Goal: Information Seeking & Learning: Learn about a topic

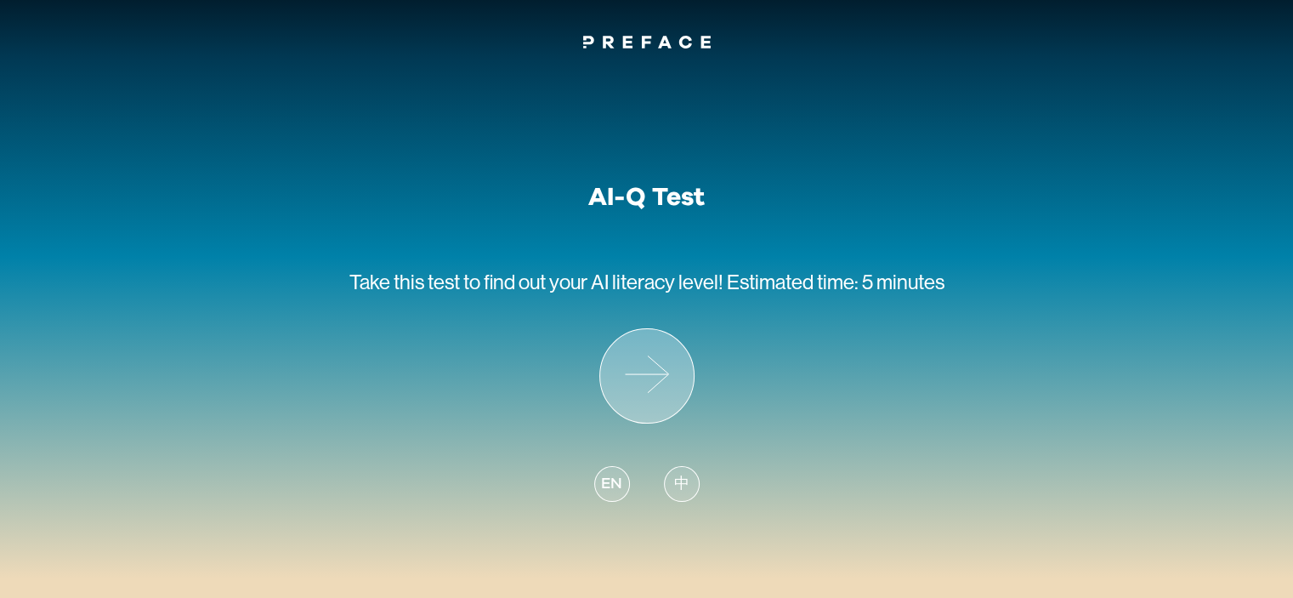
click at [653, 368] on icon at bounding box center [647, 376] width 94 height 94
click at [670, 492] on div "中" at bounding box center [682, 484] width 36 height 36
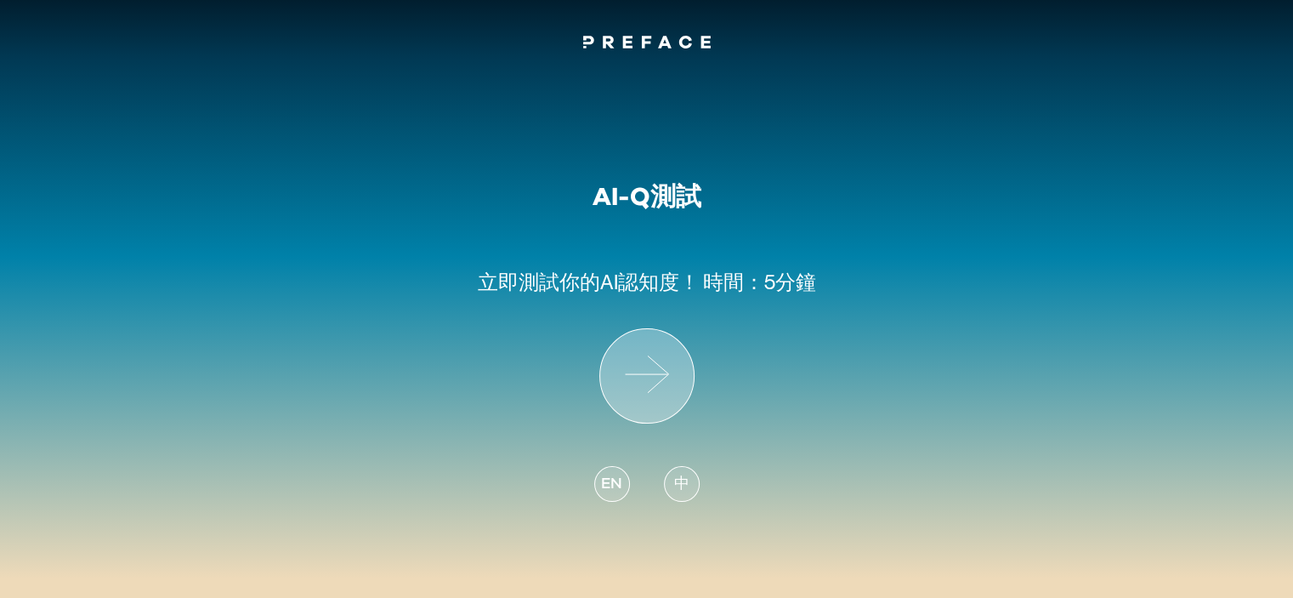
click at [671, 381] on icon at bounding box center [647, 376] width 94 height 94
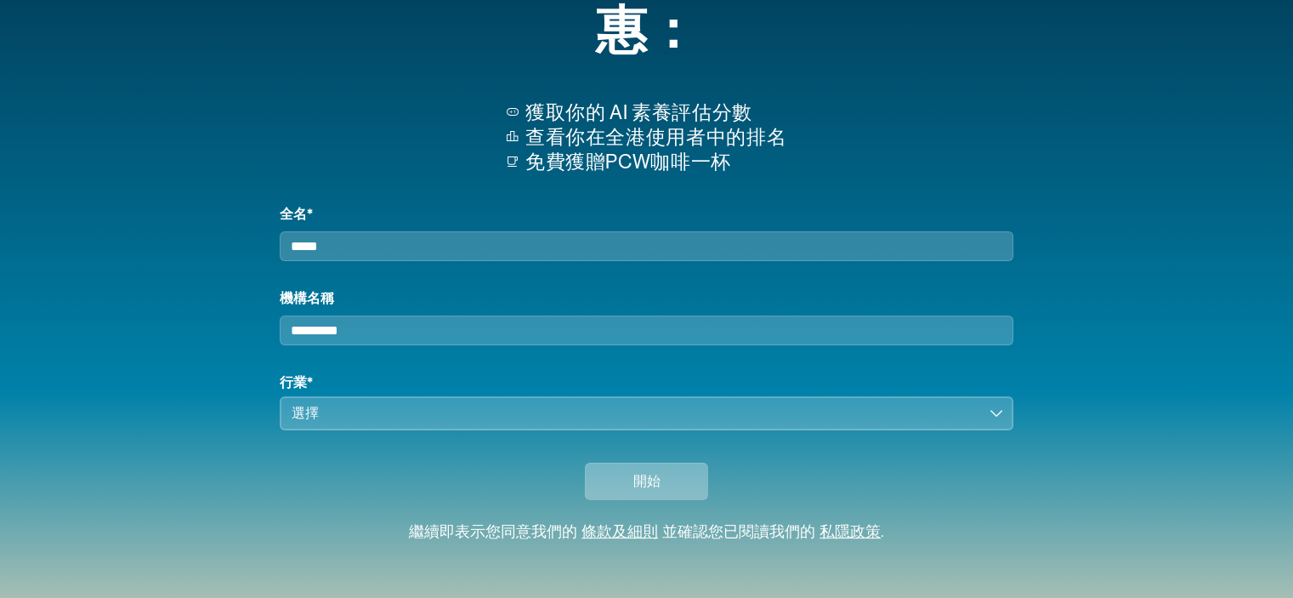
scroll to position [167, 0]
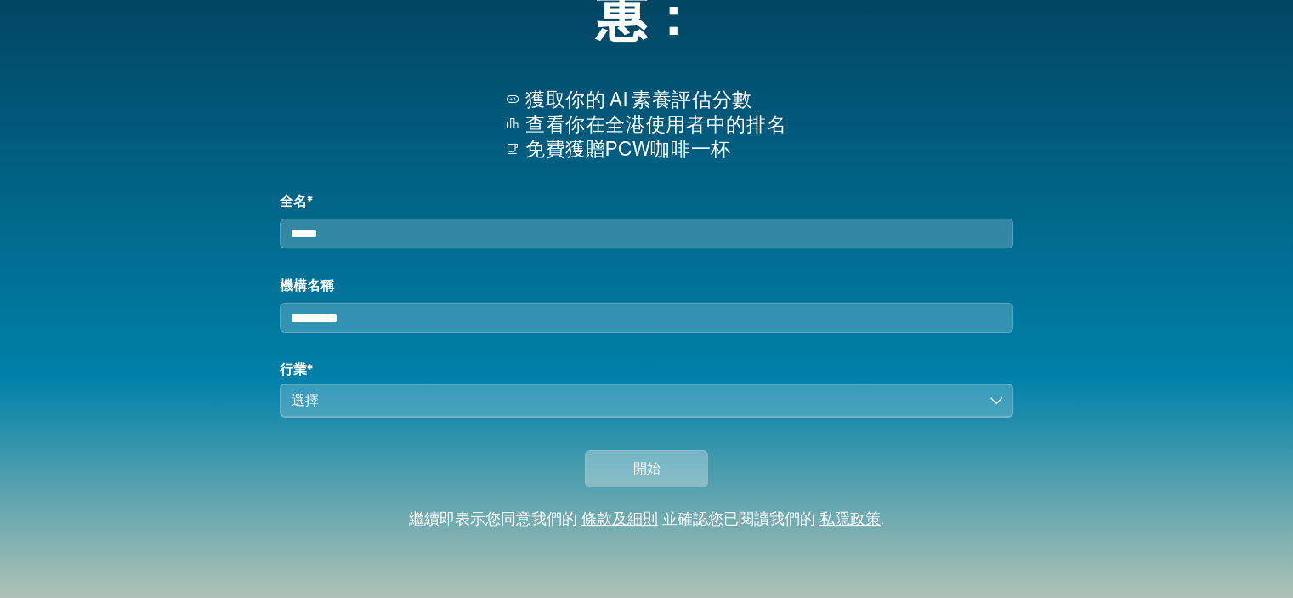
click at [634, 468] on span "開始" at bounding box center [647, 468] width 27 height 20
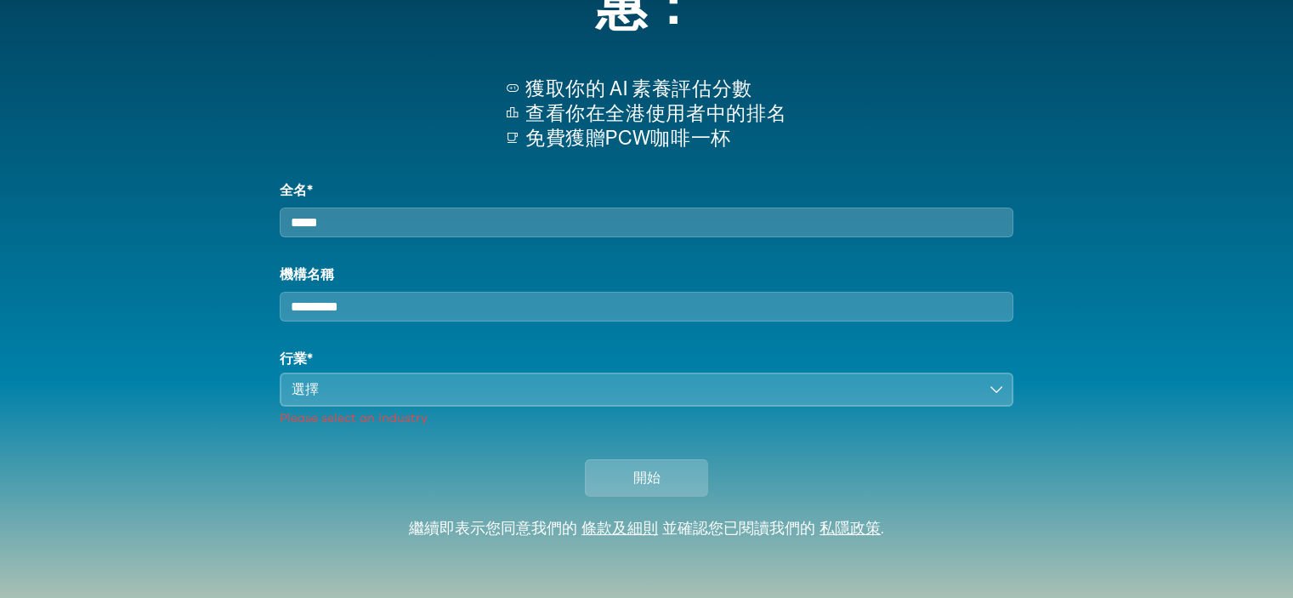
click at [632, 230] on input "全名*" at bounding box center [646, 223] width 733 height 30
drag, startPoint x: 320, startPoint y: 228, endPoint x: 419, endPoint y: 233, distance: 99.6
click at [419, 233] on input "全名*" at bounding box center [646, 223] width 733 height 30
drag, startPoint x: 321, startPoint y: 229, endPoint x: 420, endPoint y: 232, distance: 99.6
click at [420, 232] on input "全名*" at bounding box center [646, 223] width 733 height 30
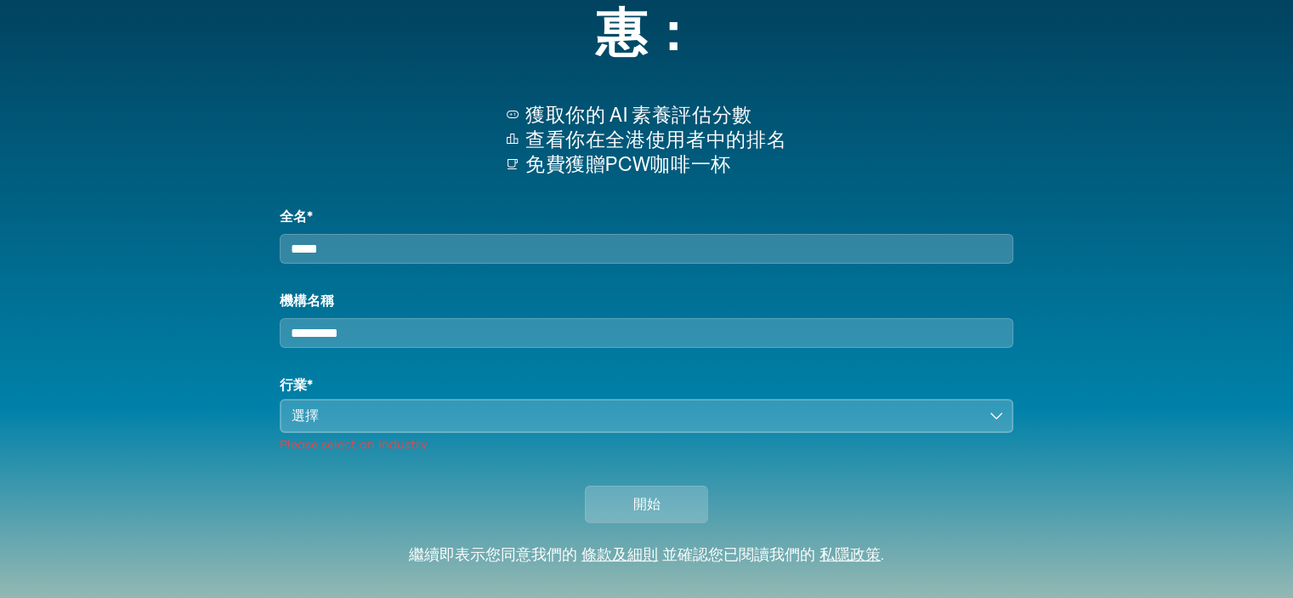
scroll to position [170, 0]
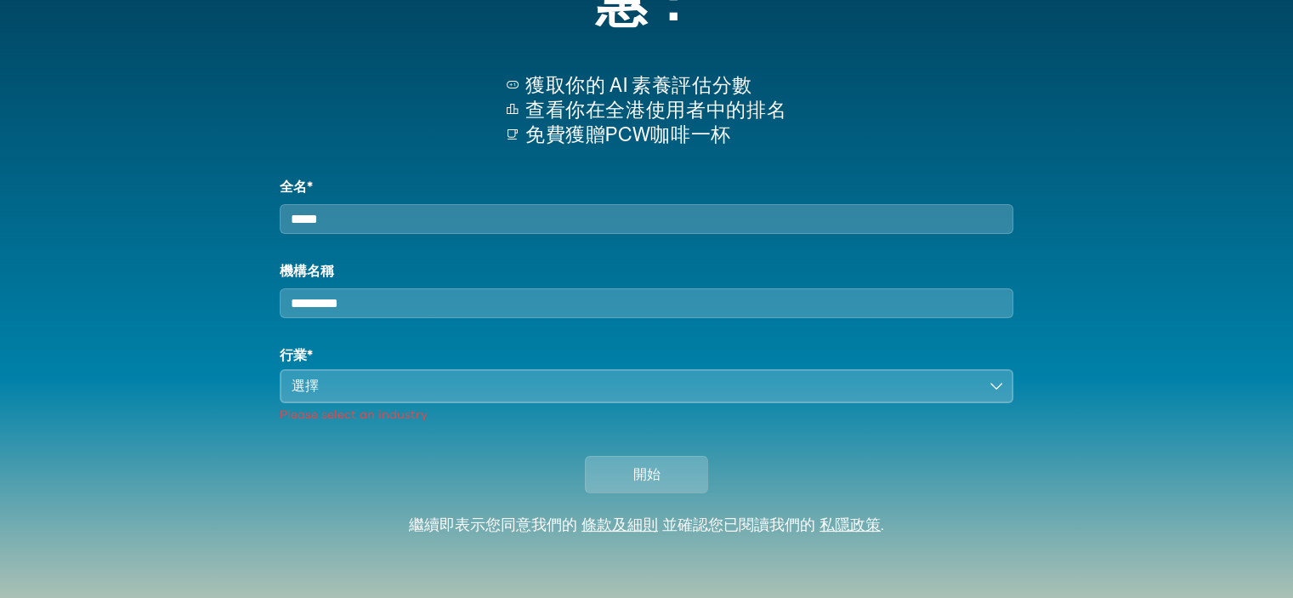
click at [650, 396] on div "選擇" at bounding box center [634, 386] width 685 height 20
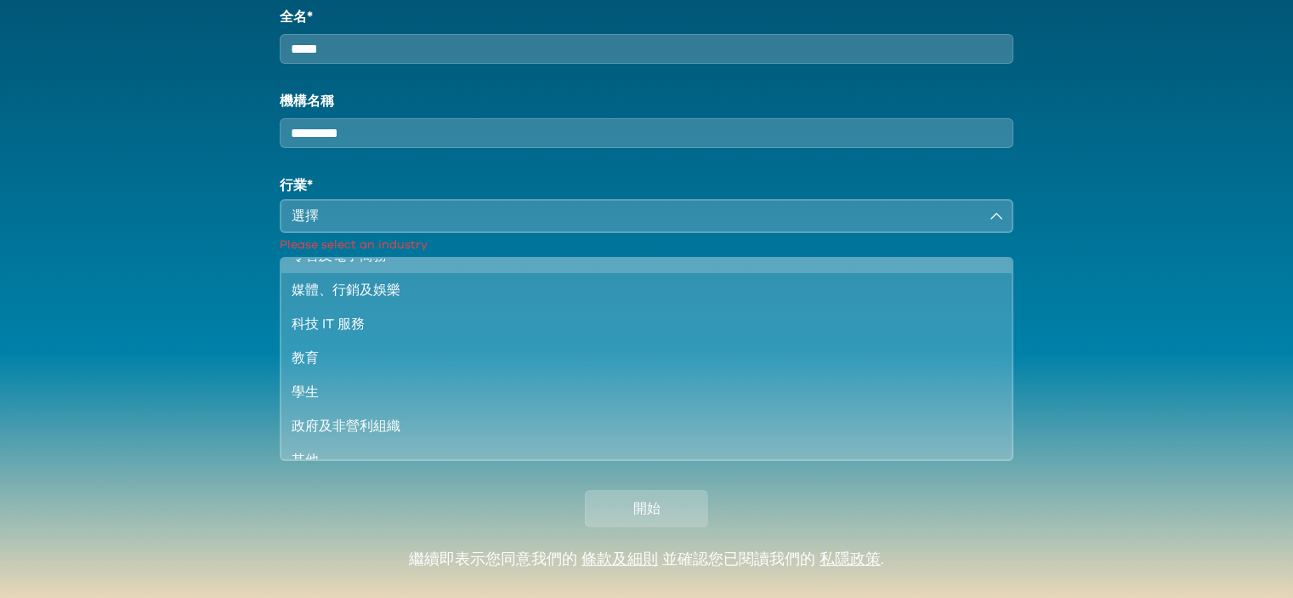
scroll to position [145, 0]
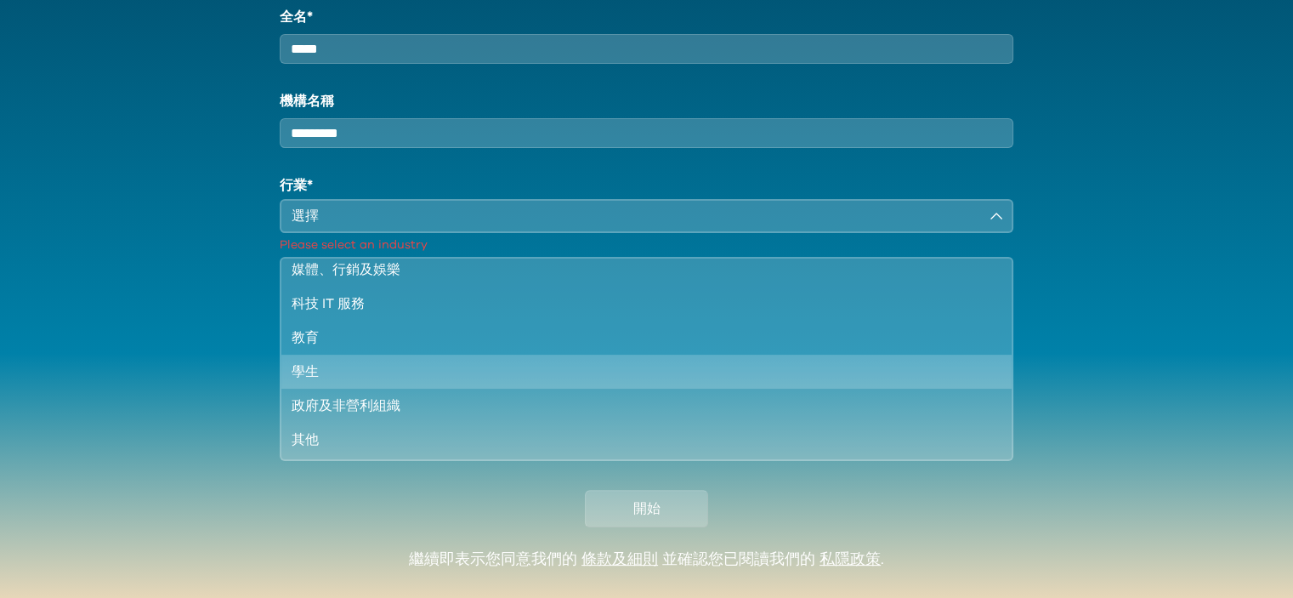
click at [548, 389] on li "學生" at bounding box center [646, 372] width 730 height 34
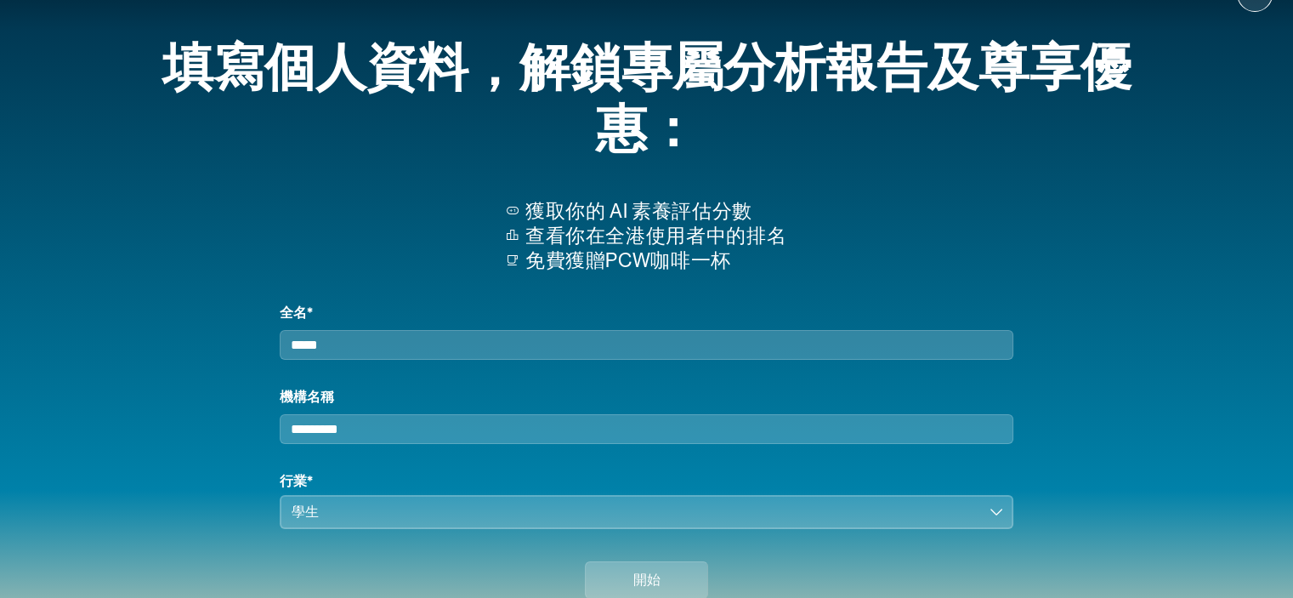
scroll to position [85, 0]
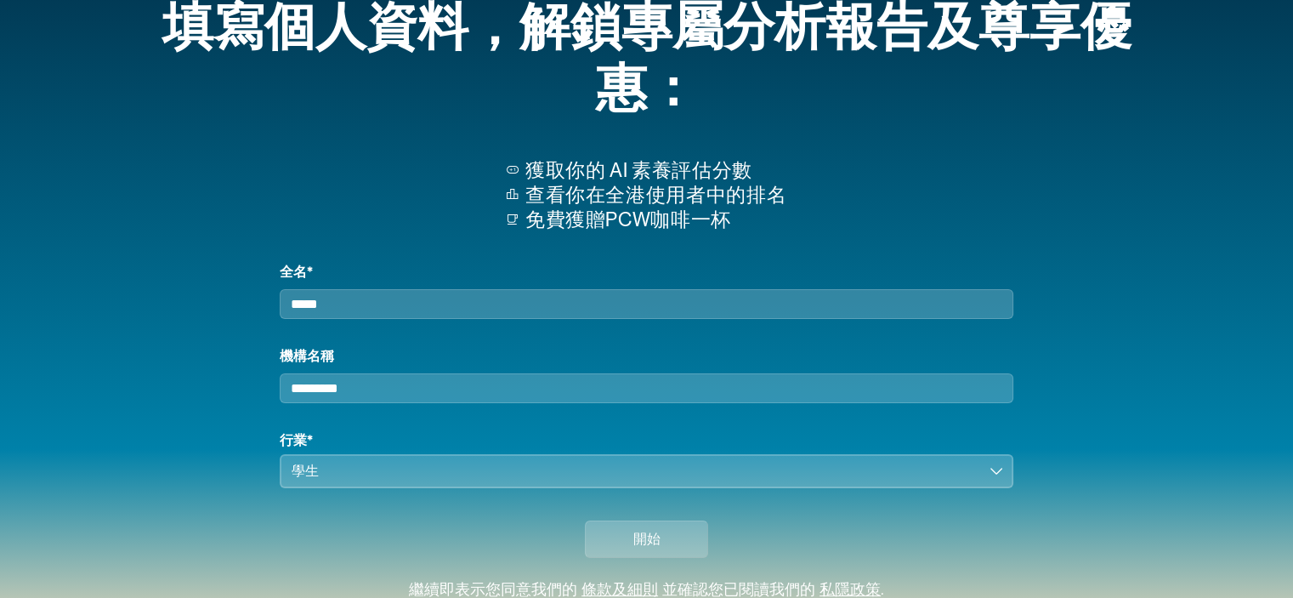
click at [445, 304] on input "全名*" at bounding box center [646, 304] width 733 height 30
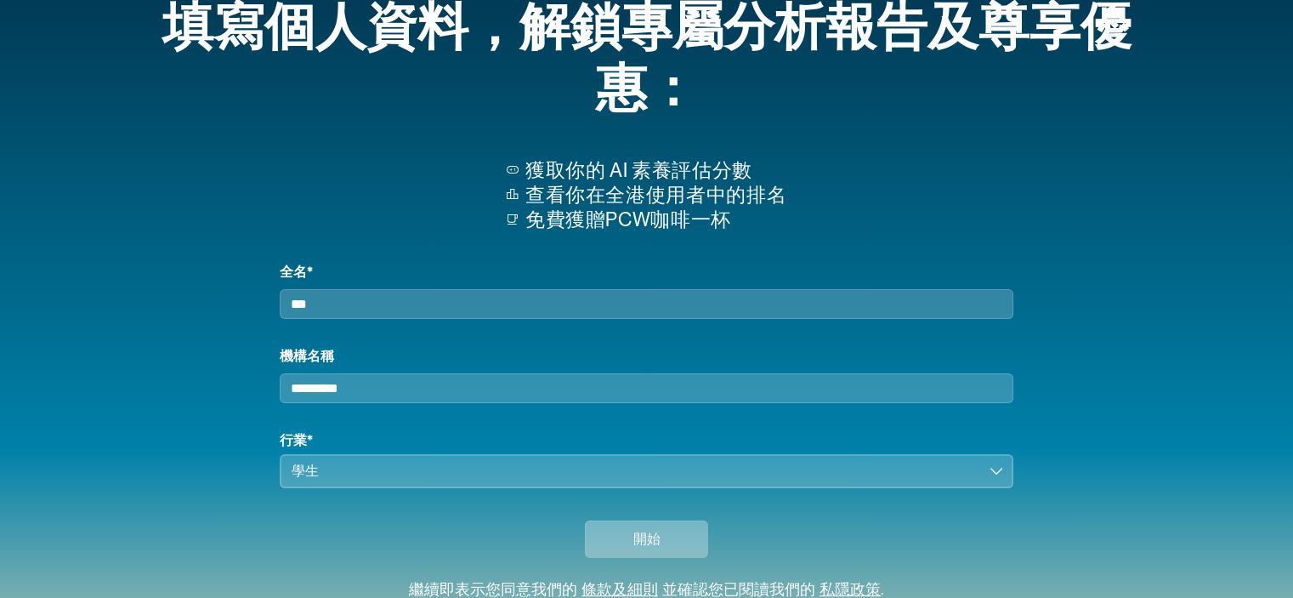
type input "***"
drag, startPoint x: 676, startPoint y: 559, endPoint x: 691, endPoint y: 547, distance: 18.7
click at [686, 554] on button "開始" at bounding box center [646, 538] width 123 height 37
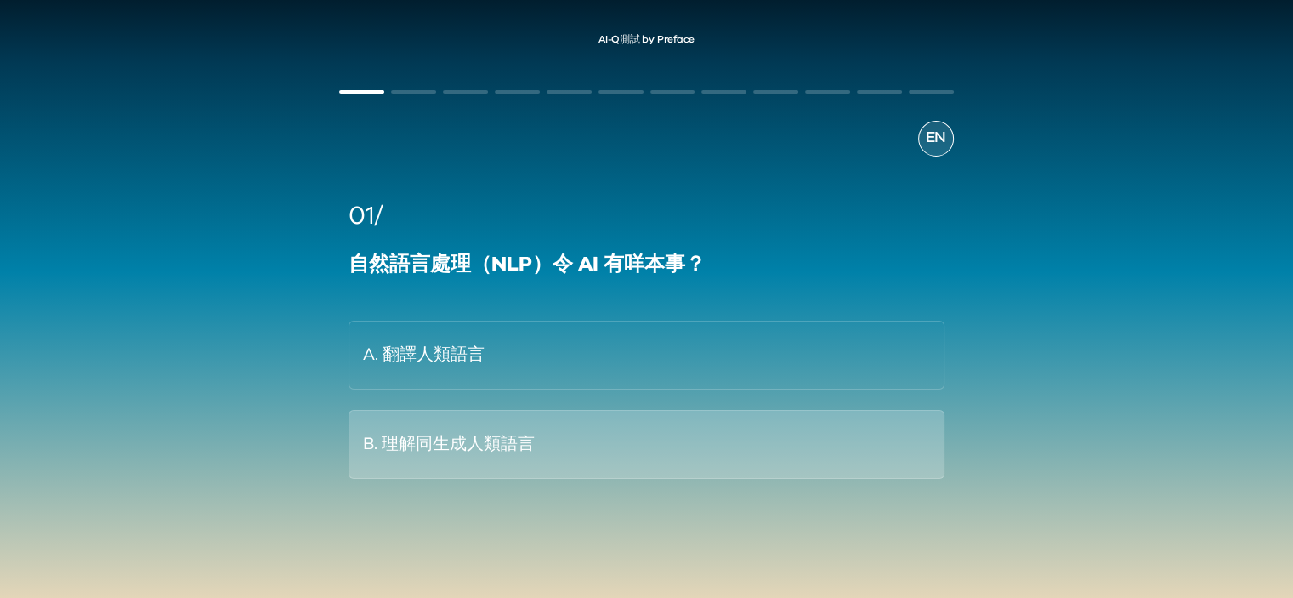
click at [571, 445] on button "B. 理解同生成人類語言" at bounding box center [646, 444] width 595 height 69
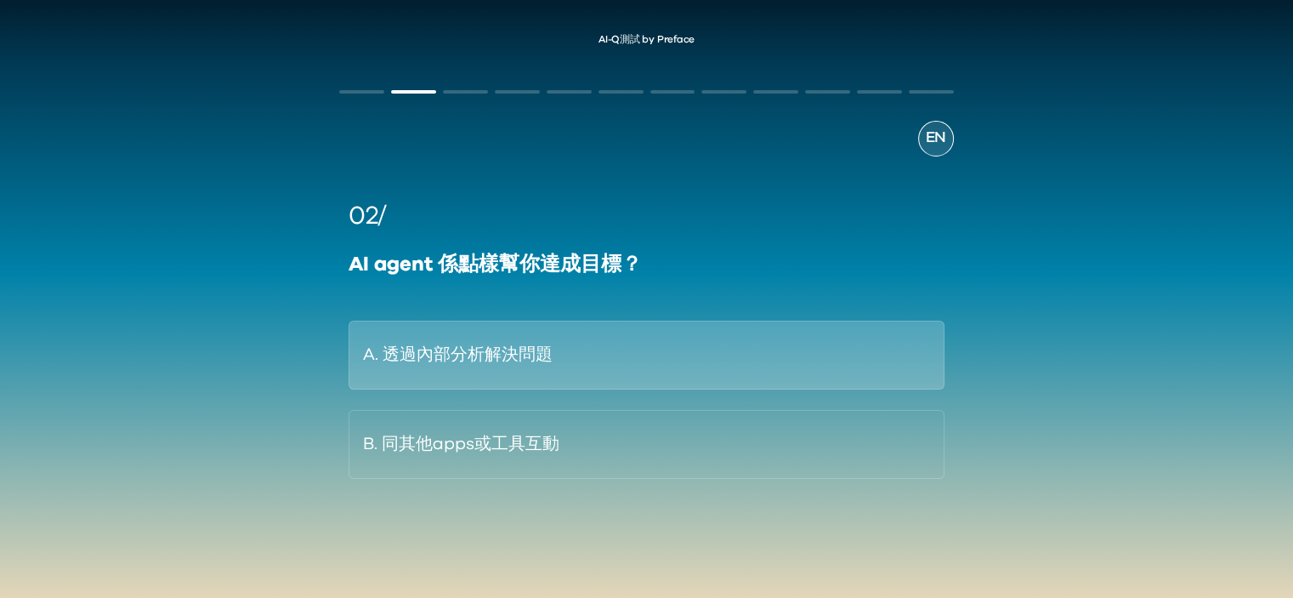
click at [492, 353] on button "A. 透過內部分析解決問題" at bounding box center [646, 355] width 595 height 69
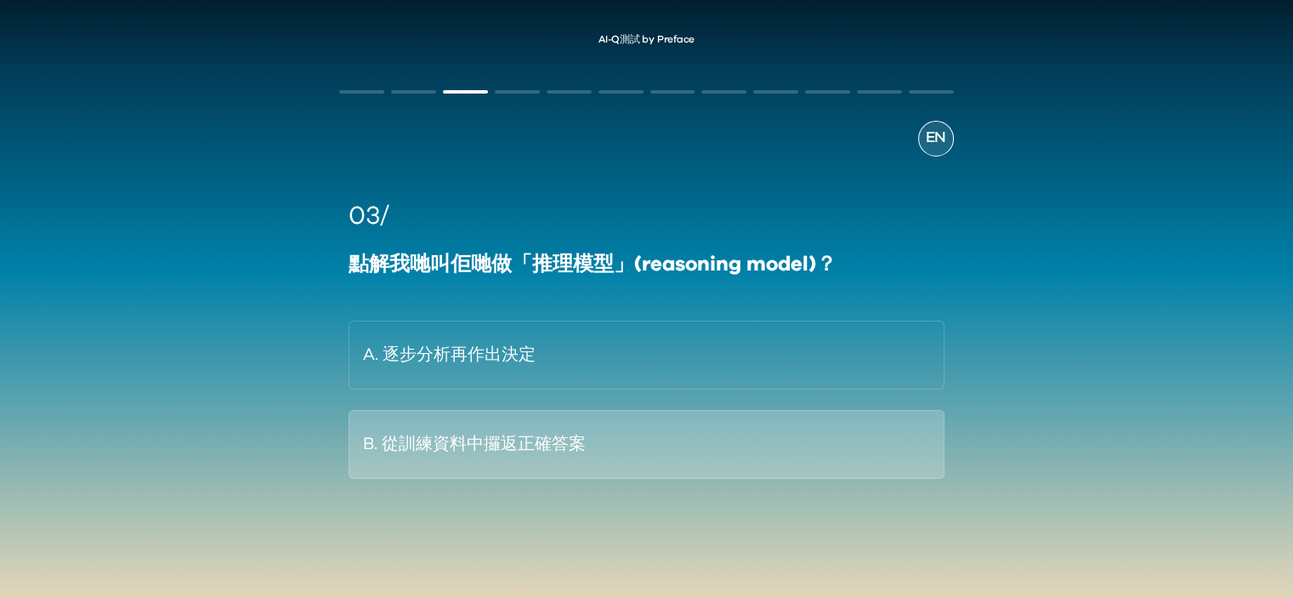
click at [478, 452] on button "B. 從訓練資料中攞返正確答案" at bounding box center [646, 444] width 595 height 69
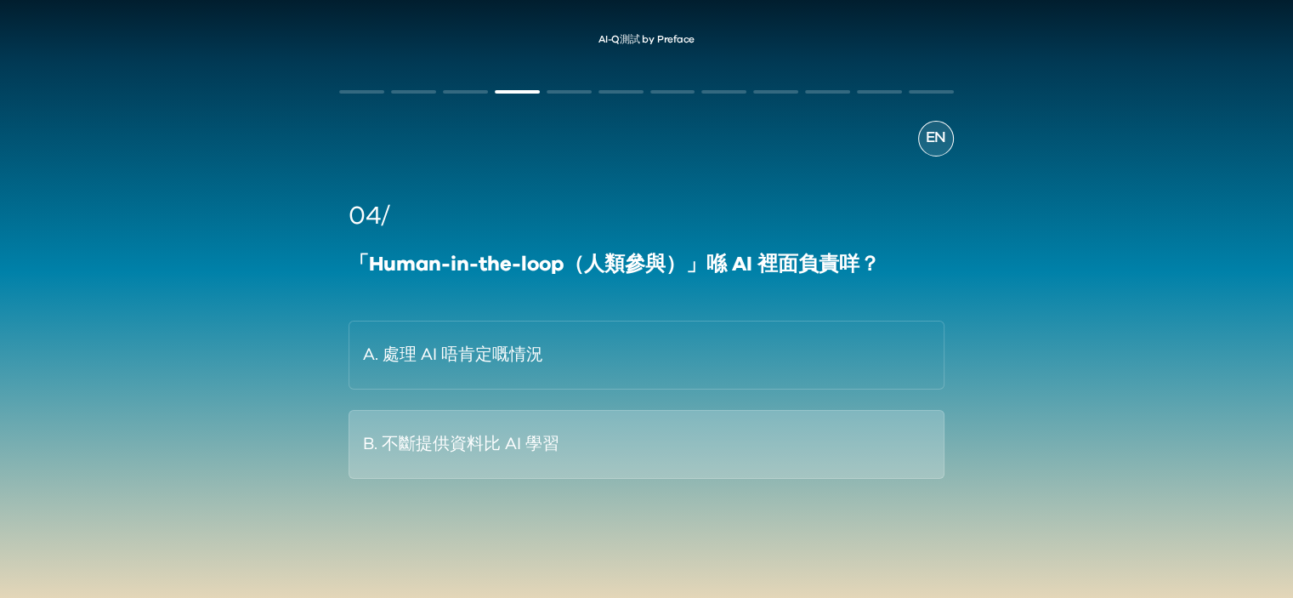
click at [382, 431] on button "B. 不斷提供資料比 AI 學習" at bounding box center [646, 444] width 595 height 69
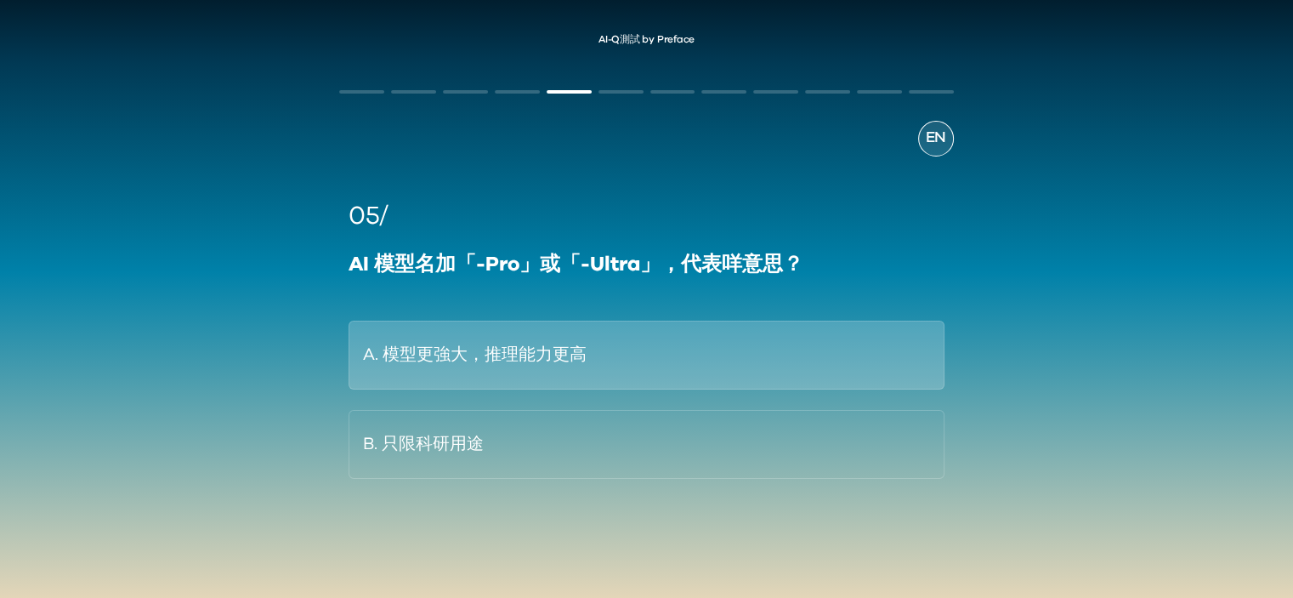
click at [473, 373] on button "A. 模型更強大，推理能力更高" at bounding box center [646, 355] width 595 height 69
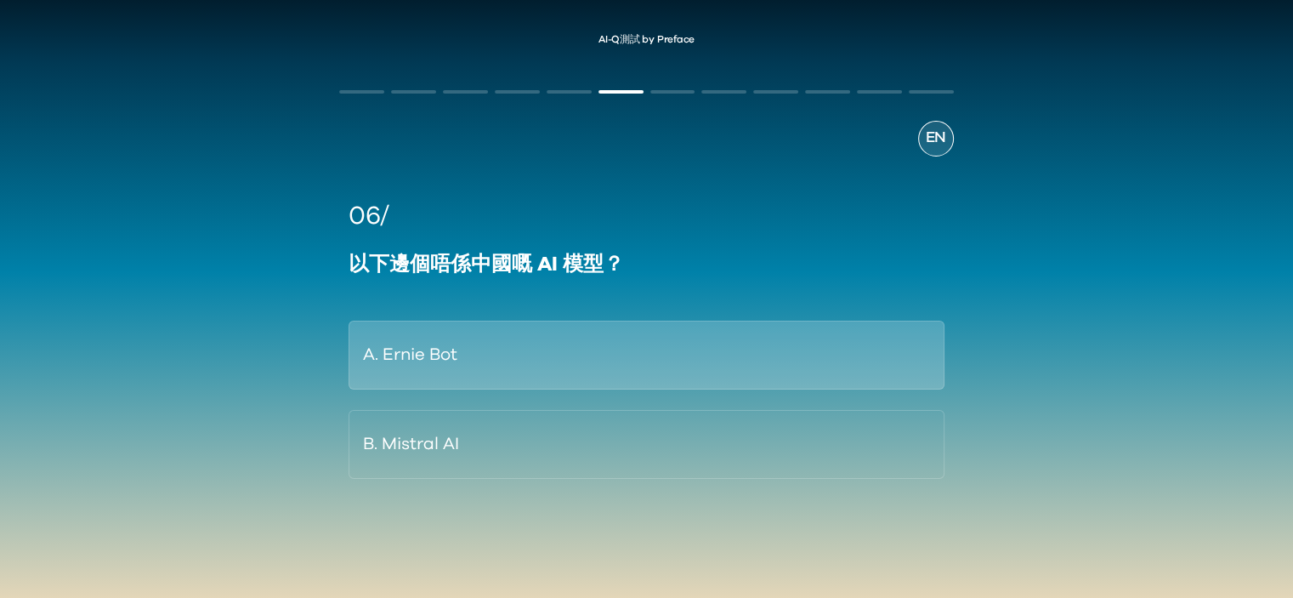
click at [495, 344] on button "A. Ernie Bot" at bounding box center [646, 355] width 595 height 69
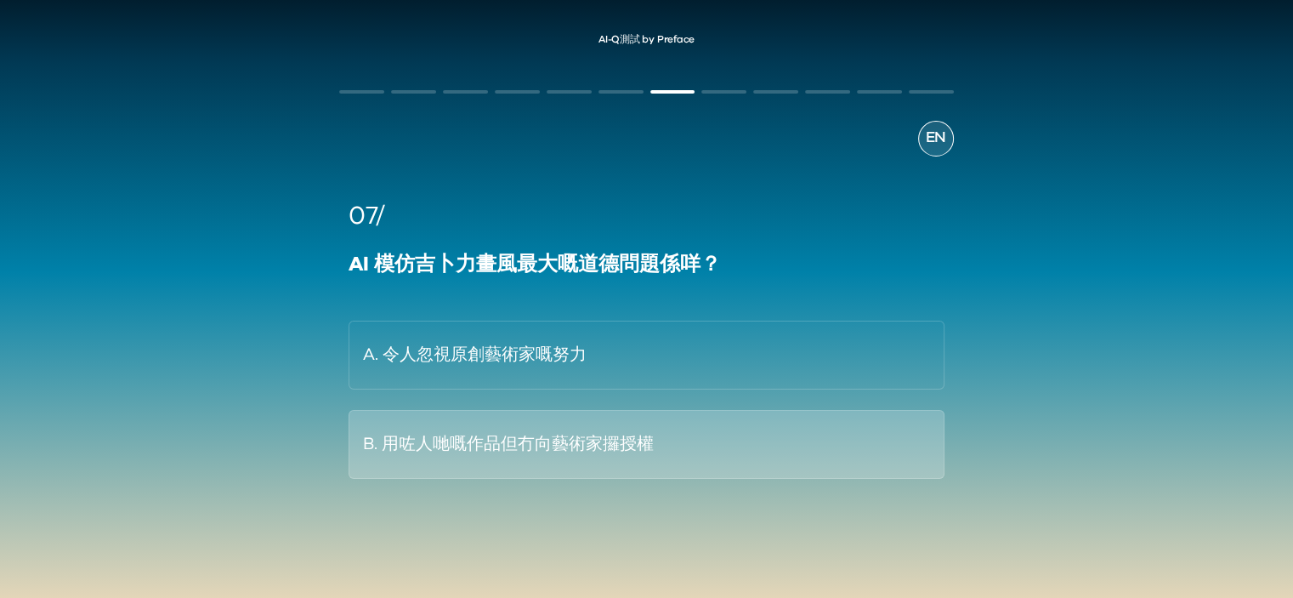
click at [563, 438] on button "B. 用咗人哋嘅作品但冇向藝術家攞授權" at bounding box center [646, 444] width 595 height 69
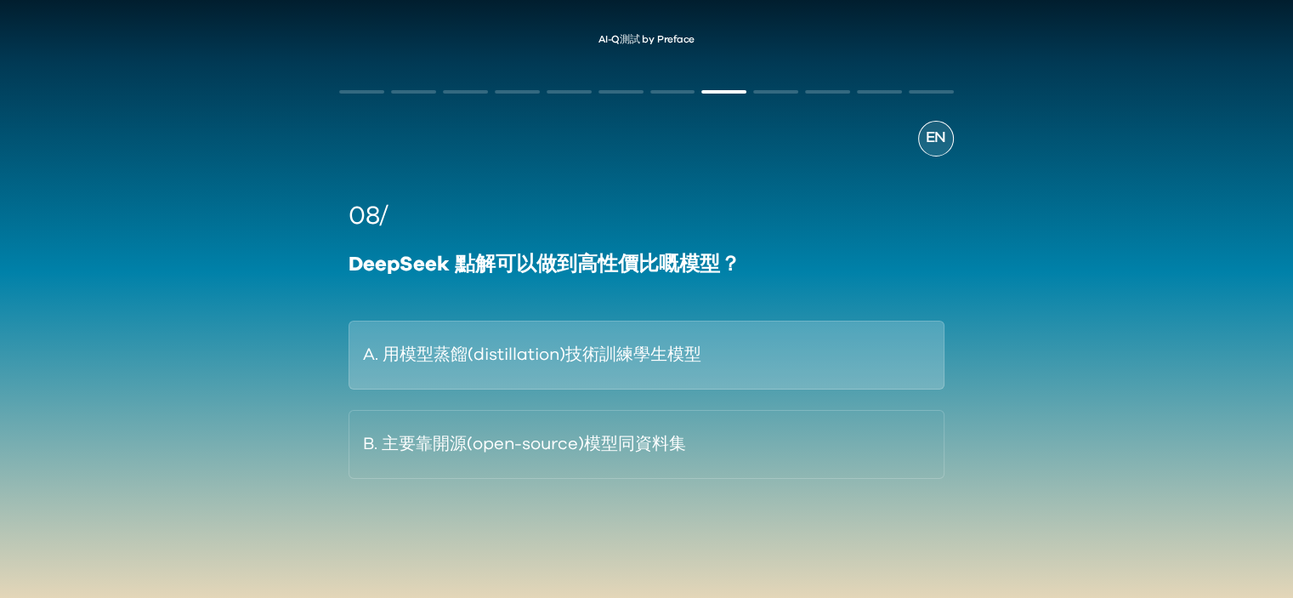
click at [471, 355] on button "A. 用模型蒸餾(distillation)技術訓練學生模型" at bounding box center [646, 355] width 595 height 69
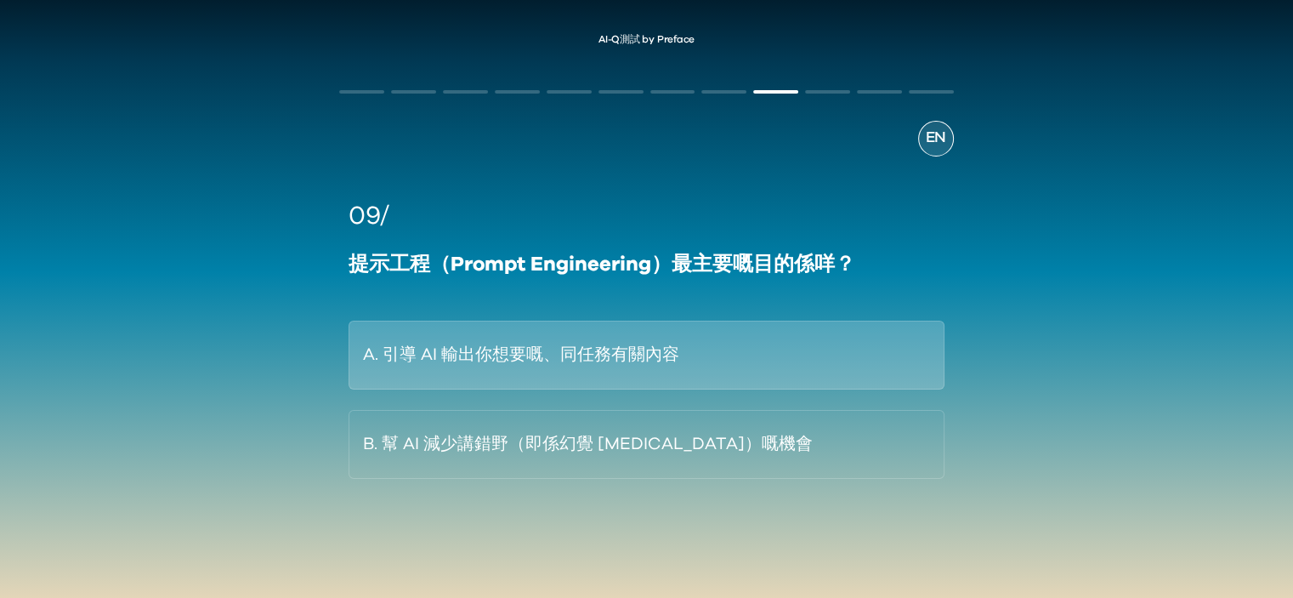
click at [368, 368] on button "A. 引導 AI 輸出你想要嘅、同任務有關內容" at bounding box center [646, 355] width 595 height 69
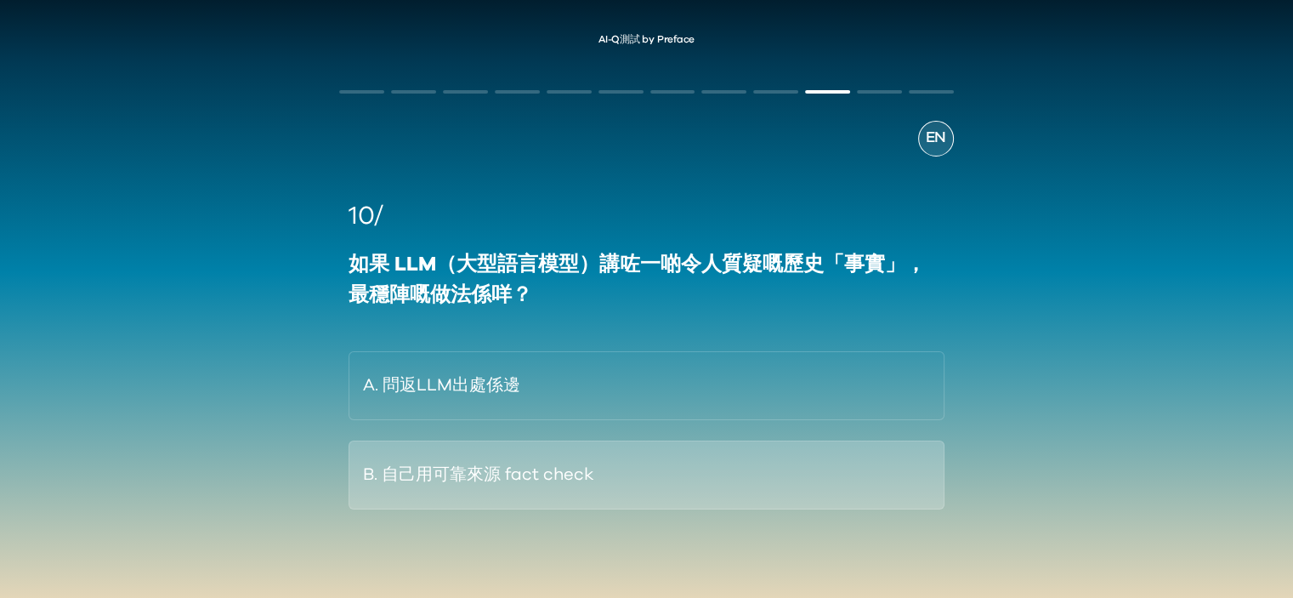
click at [419, 475] on button "B. 自己用可靠來源 fact check" at bounding box center [646, 475] width 595 height 69
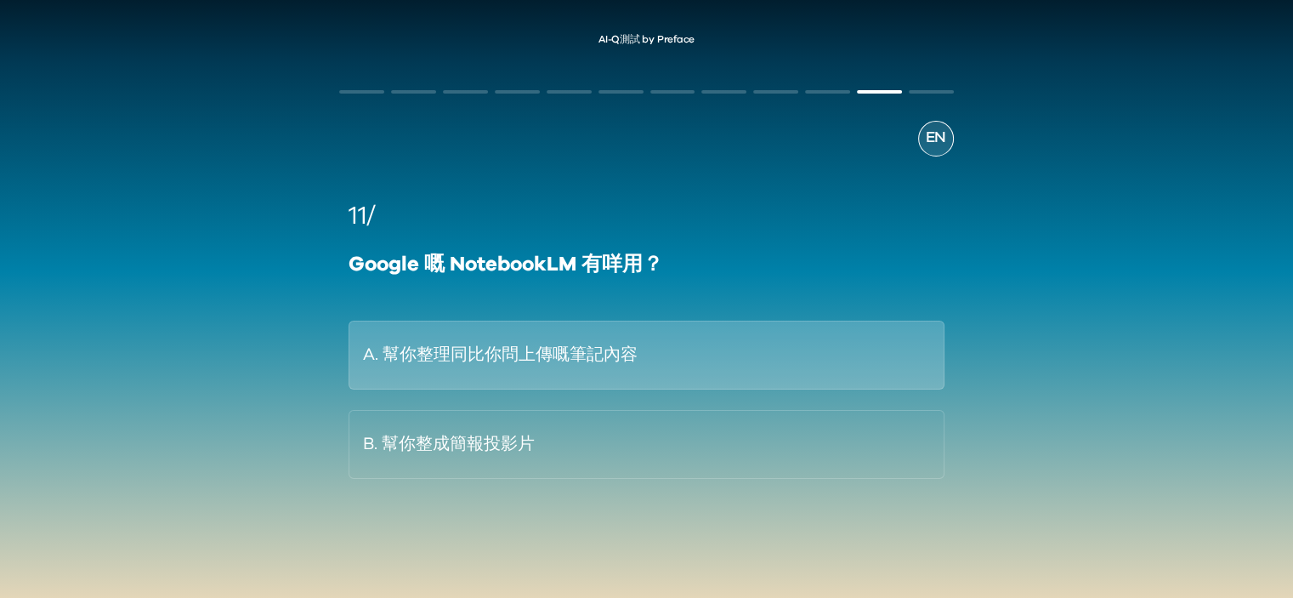
click at [640, 360] on button "A. 幫你整理同比你問上傳嘅筆記內容" at bounding box center [646, 355] width 595 height 69
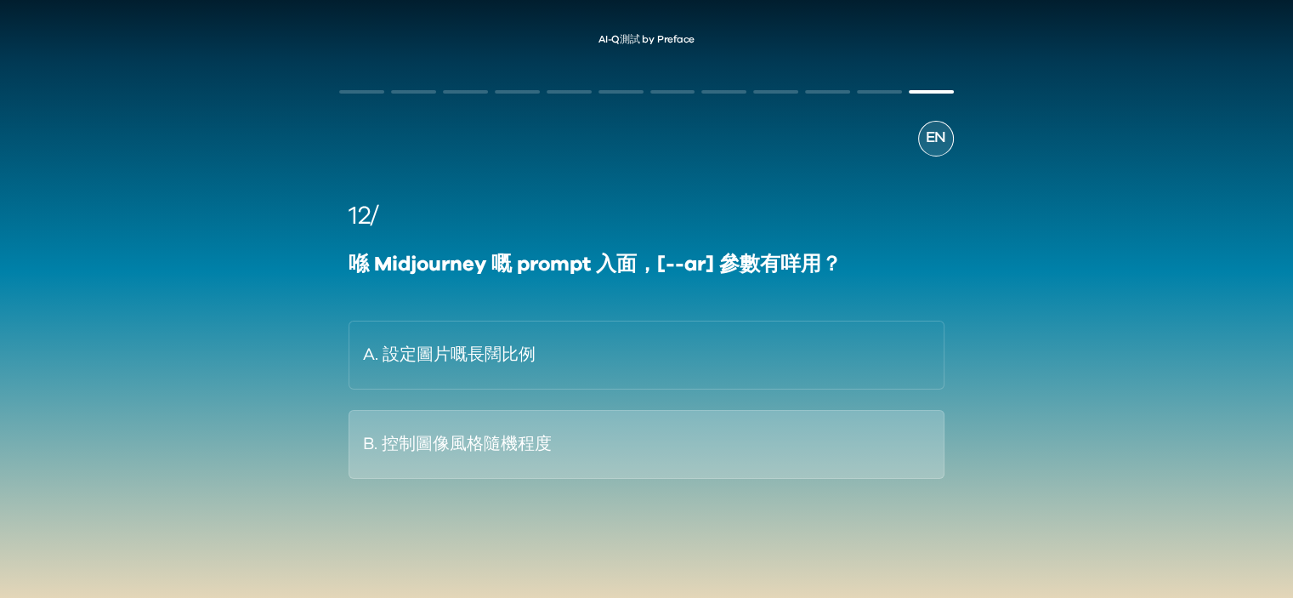
click at [468, 431] on button "B. 控制圖像風格隨機程度" at bounding box center [646, 444] width 595 height 69
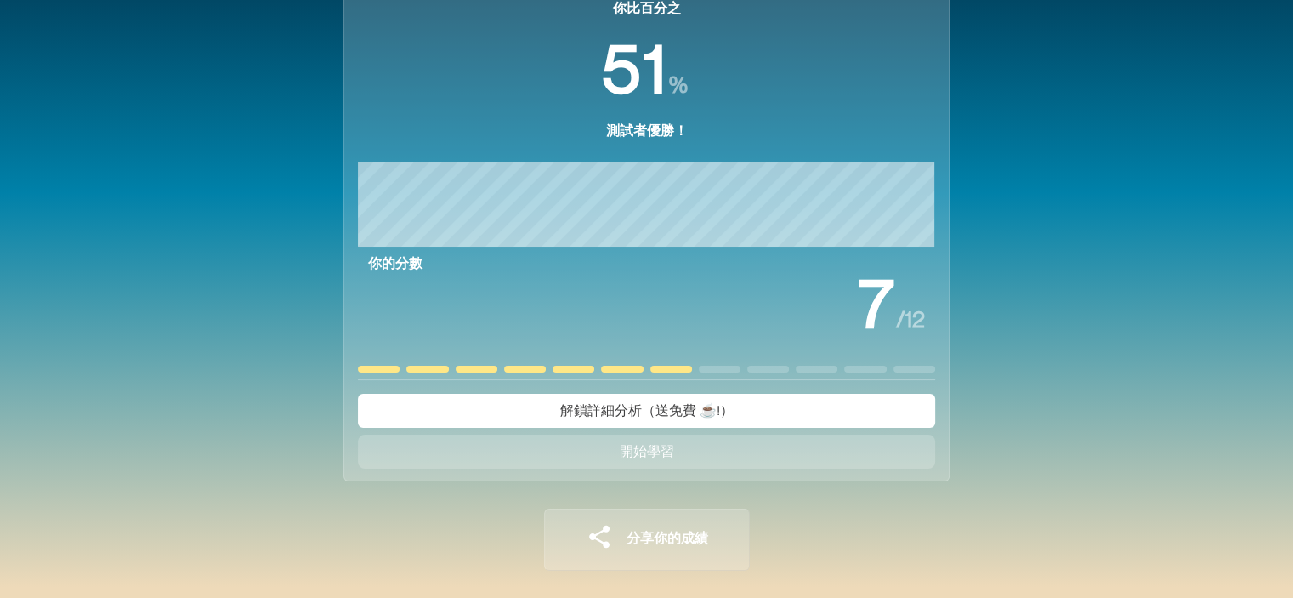
scroll to position [131, 0]
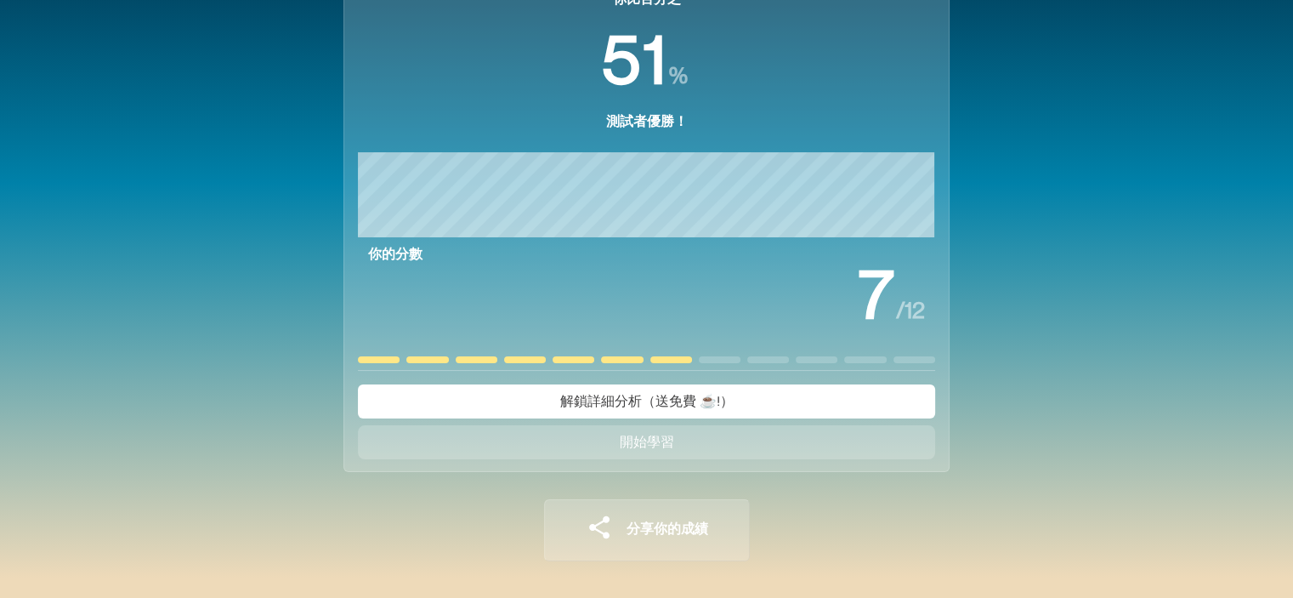
click at [782, 455] on button "開始學習" at bounding box center [646, 442] width 577 height 34
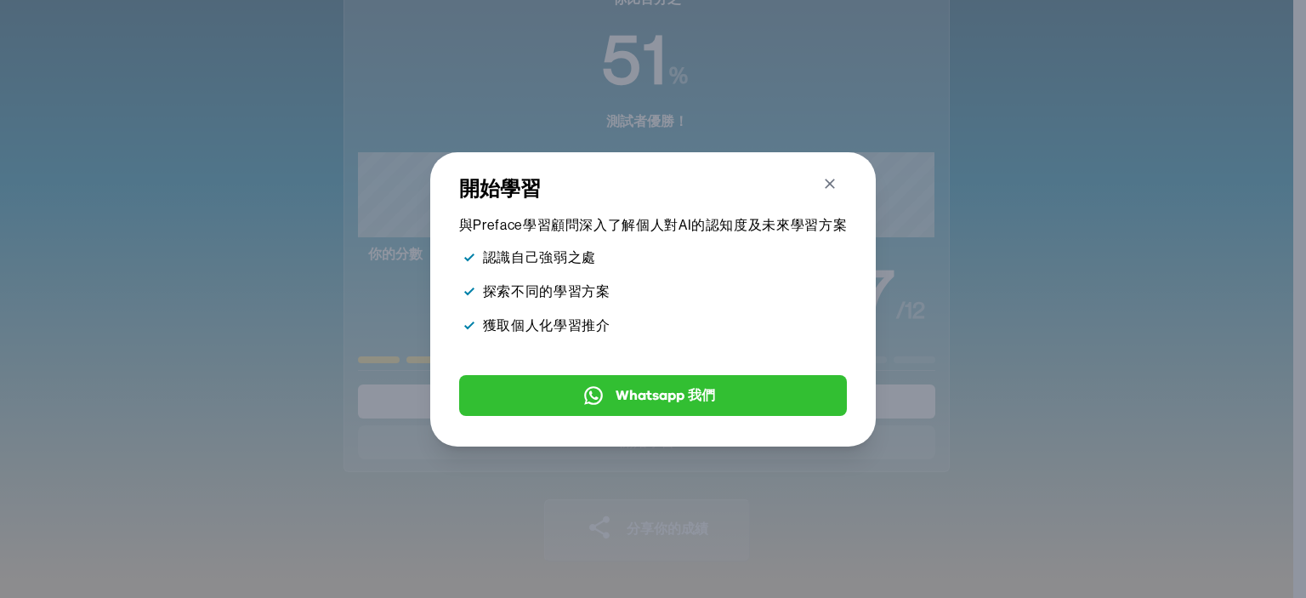
click at [831, 176] on icon "button" at bounding box center [831, 184] width 18 height 18
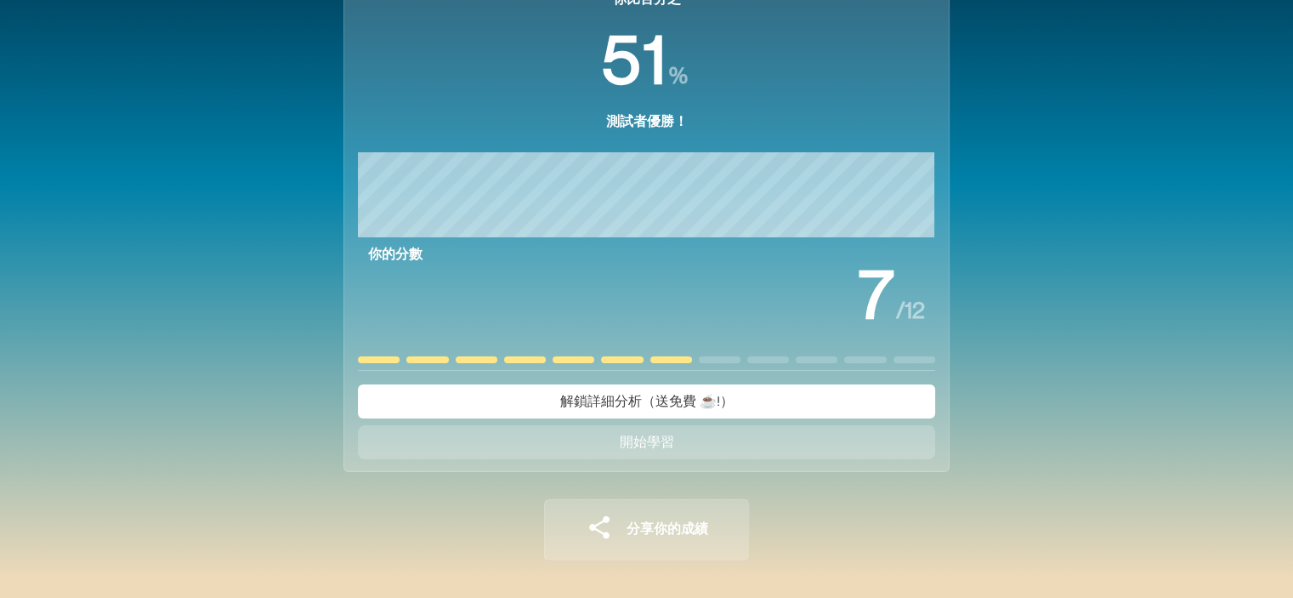
scroll to position [0, 0]
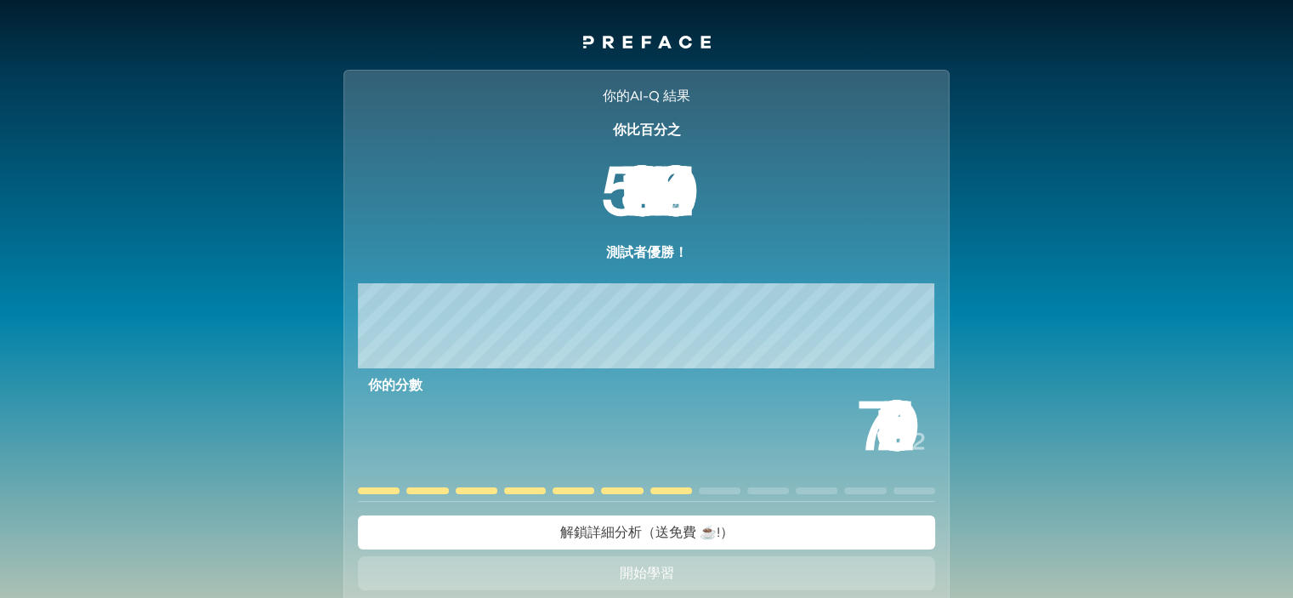
click at [643, 47] on icon at bounding box center [645, 42] width 9 height 12
